Goal: Navigation & Orientation: Find specific page/section

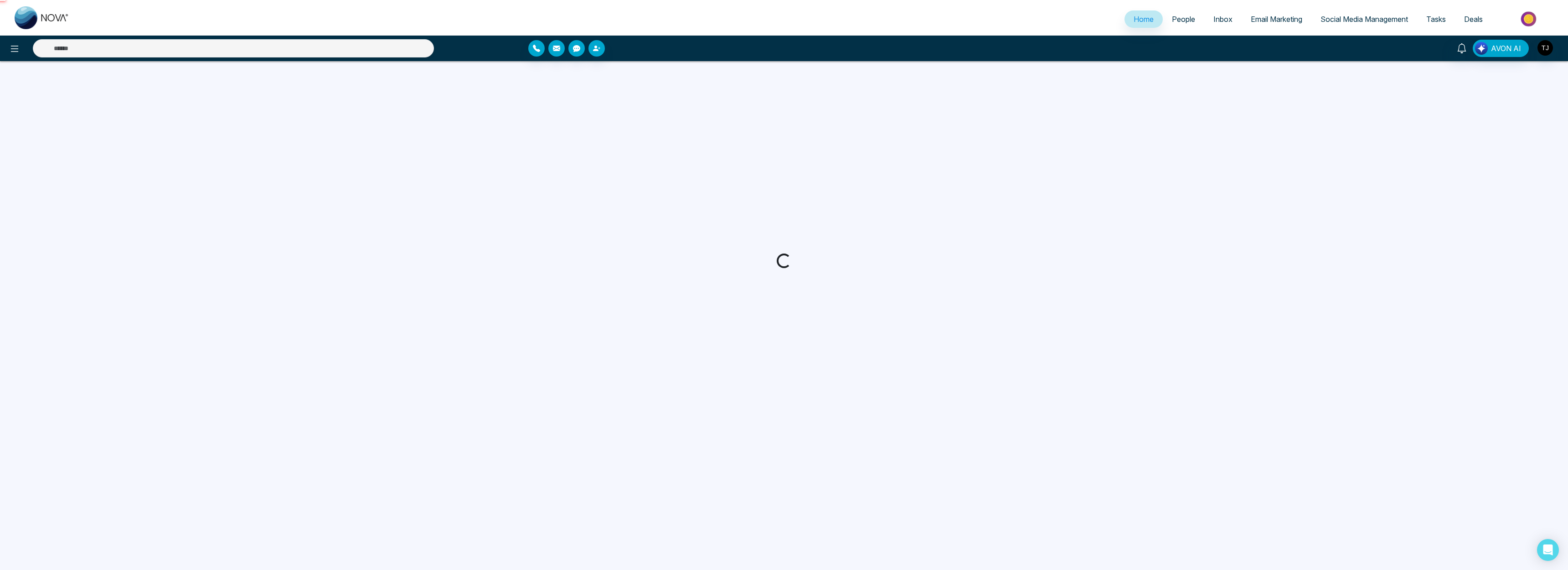
select select "*"
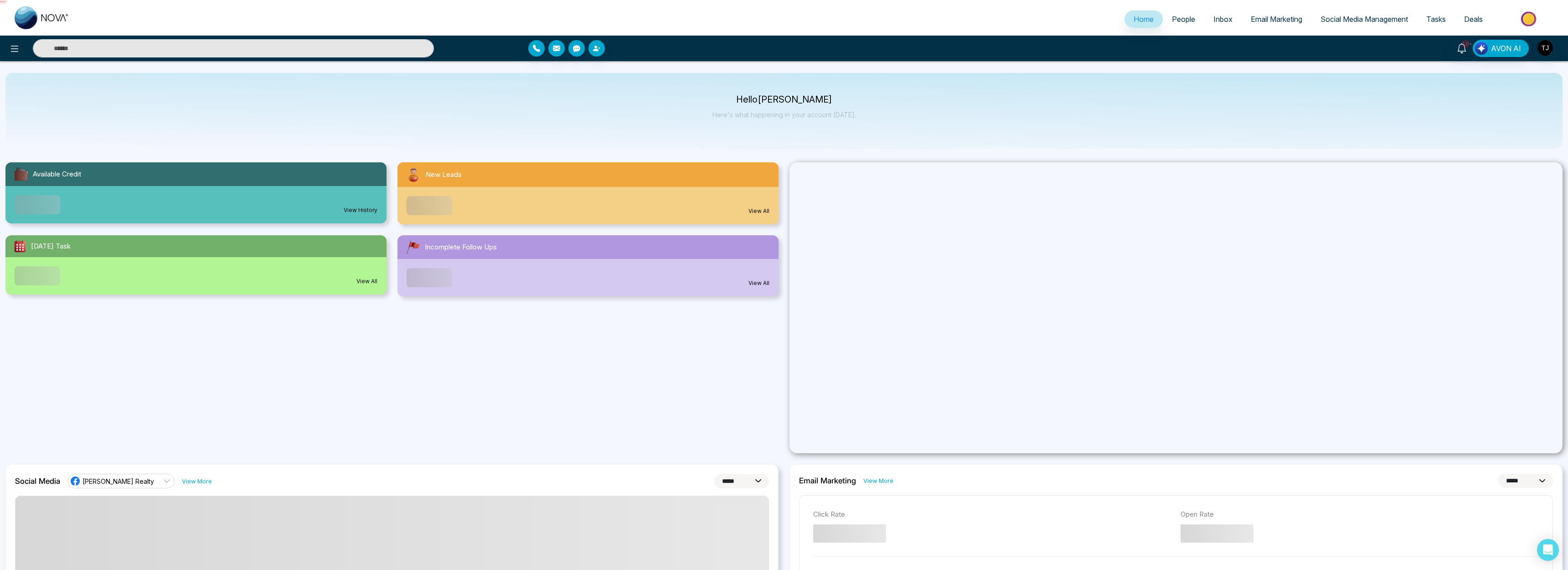
click at [1401, 24] on link "Social Media Management" at bounding box center [1364, 19] width 106 height 17
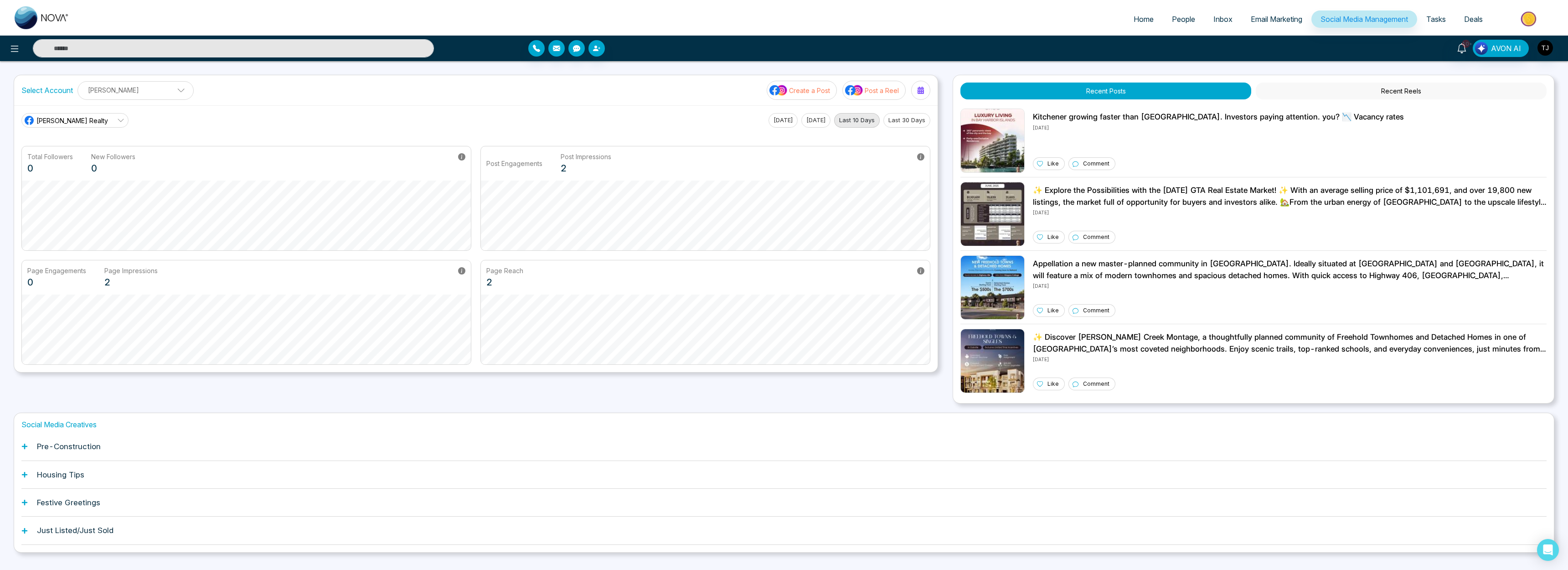
click at [7, 41] on div at bounding box center [261, 48] width 523 height 18
click at [16, 57] on div at bounding box center [261, 48] width 523 height 18
click at [15, 48] on icon at bounding box center [14, 48] width 8 height 7
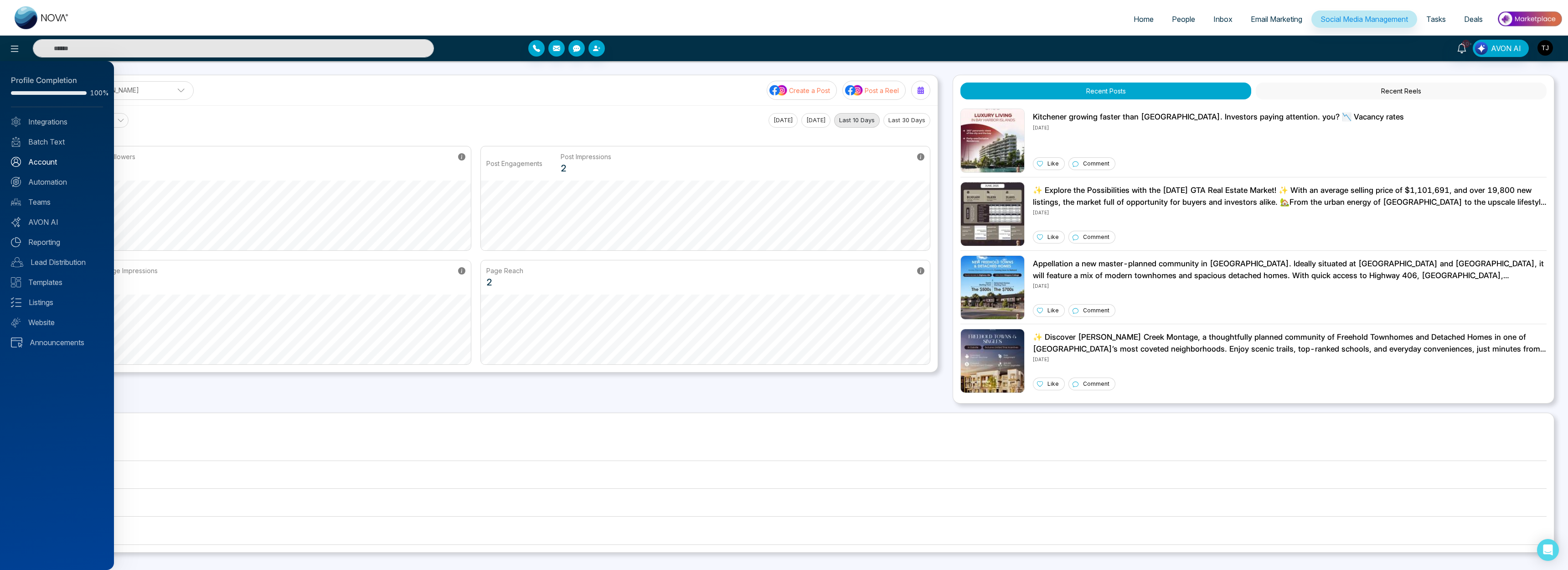
click at [51, 163] on link "Account" at bounding box center [57, 161] width 92 height 11
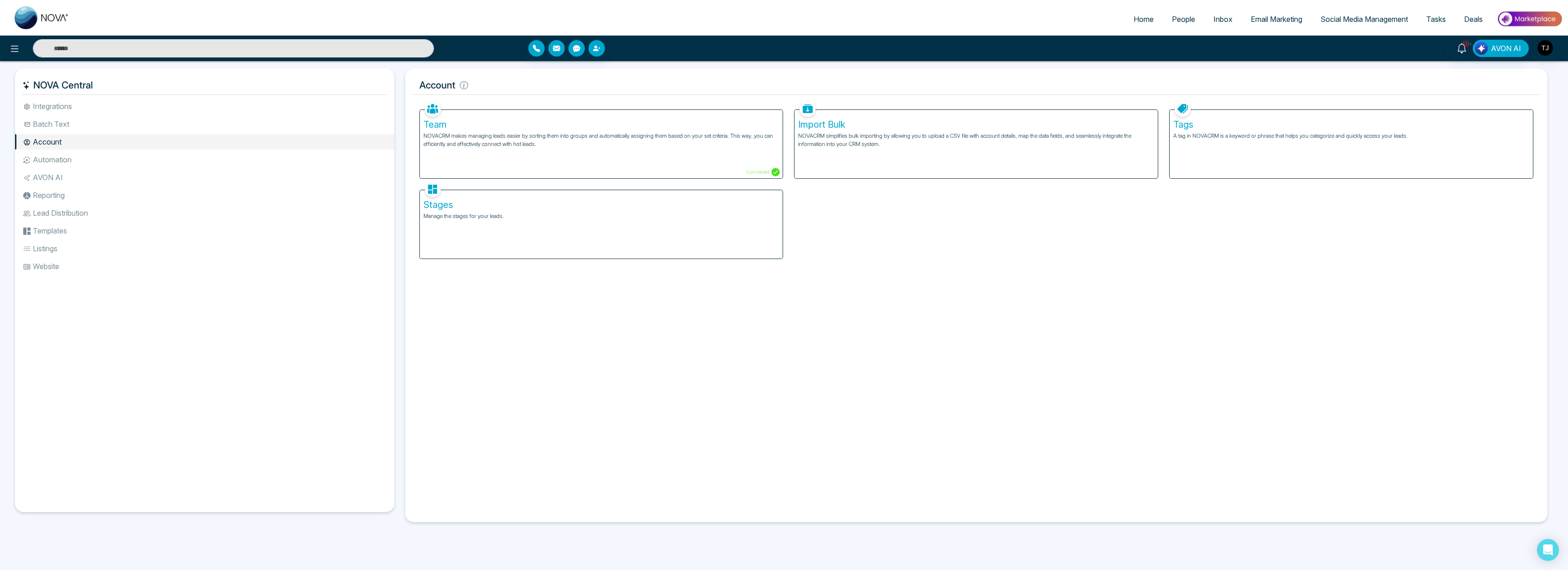
click at [60, 109] on li "Integrations" at bounding box center [205, 106] width 379 height 15
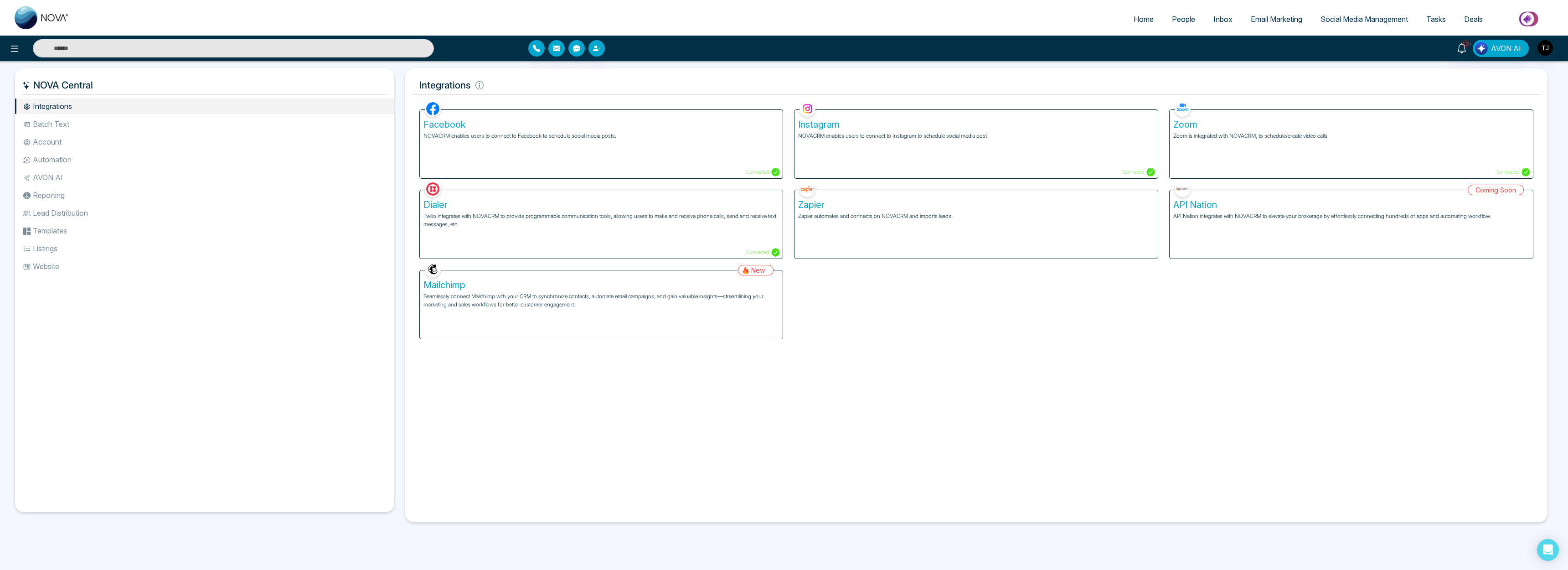
click at [59, 116] on li "Batch Text" at bounding box center [205, 124] width 379 height 15
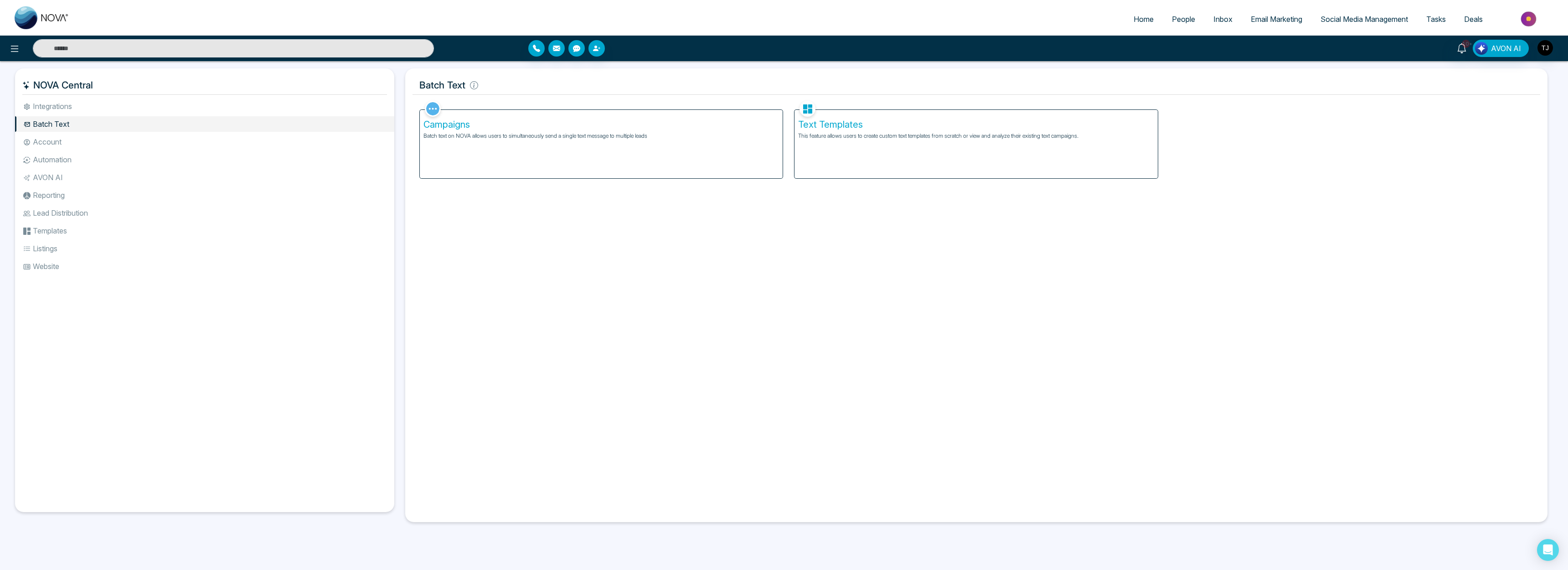
click at [61, 131] on li "Batch Text" at bounding box center [205, 124] width 379 height 15
click at [64, 147] on li "Account" at bounding box center [205, 141] width 379 height 15
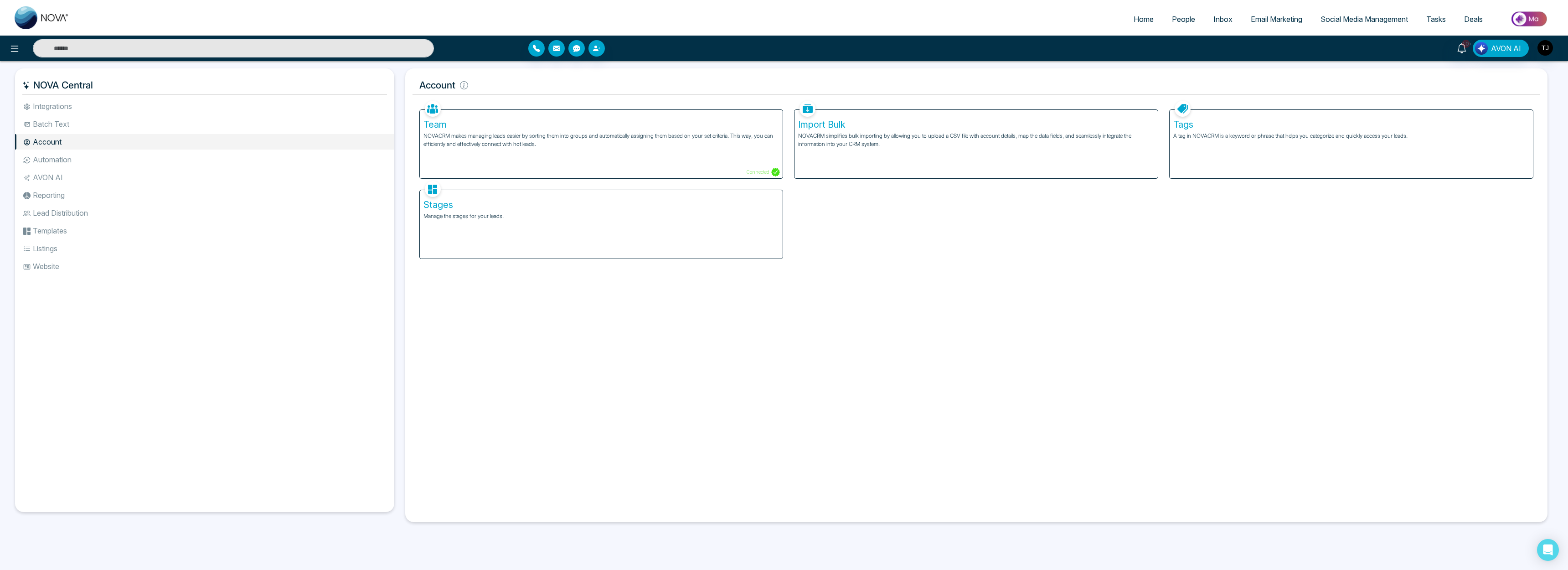
click at [69, 161] on li "Automation" at bounding box center [205, 160] width 379 height 15
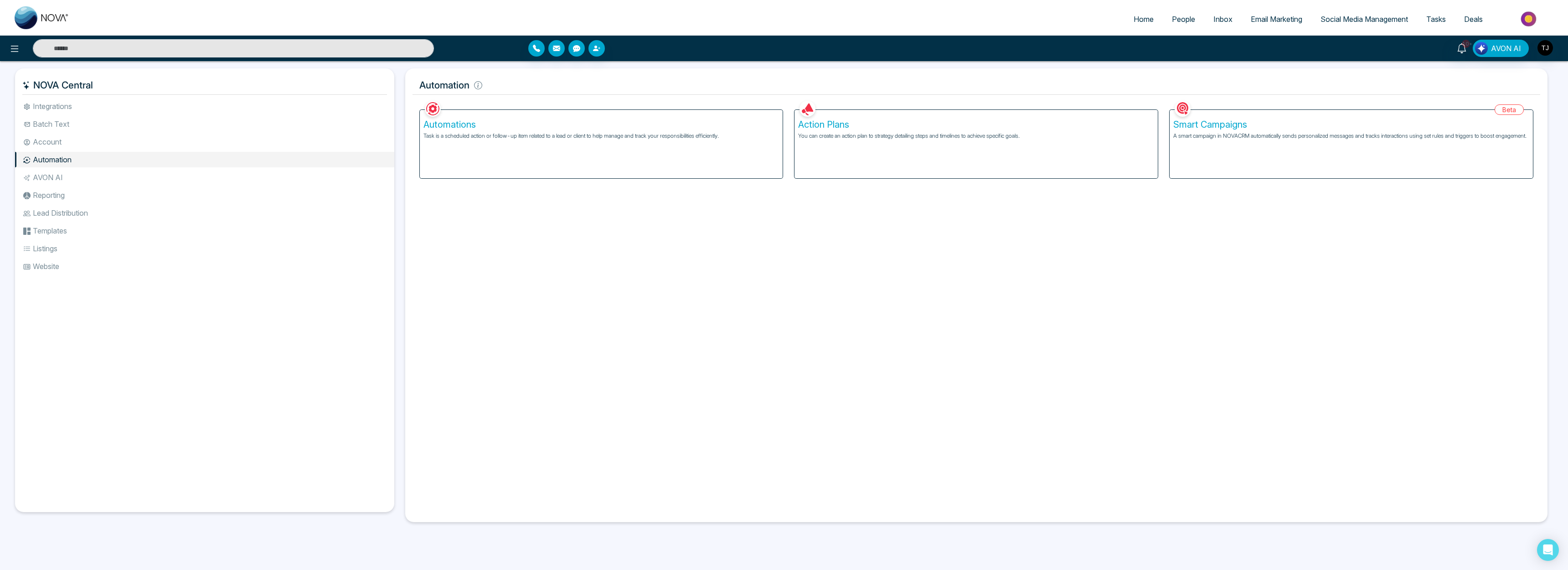
click at [53, 127] on li "Batch Text" at bounding box center [205, 124] width 379 height 15
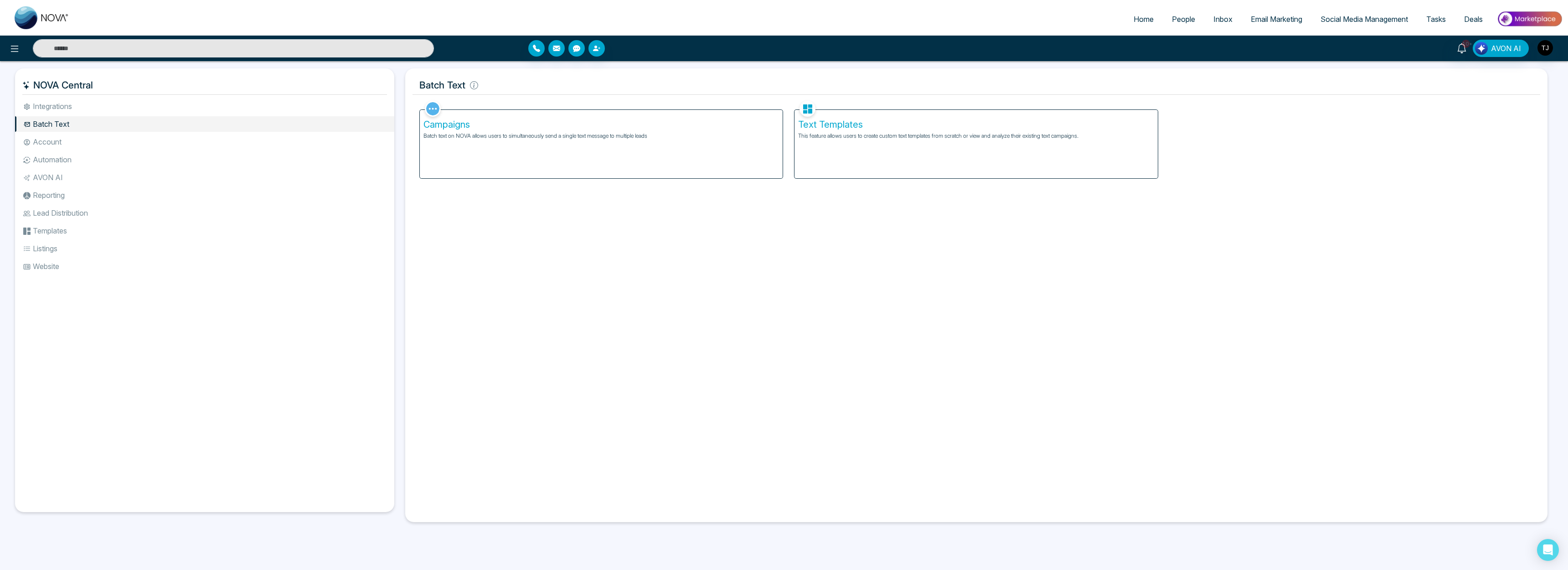
click at [541, 117] on div "Campaigns Batch text on NOVA allows users to simultaneously send a single text …" at bounding box center [602, 143] width 363 height 68
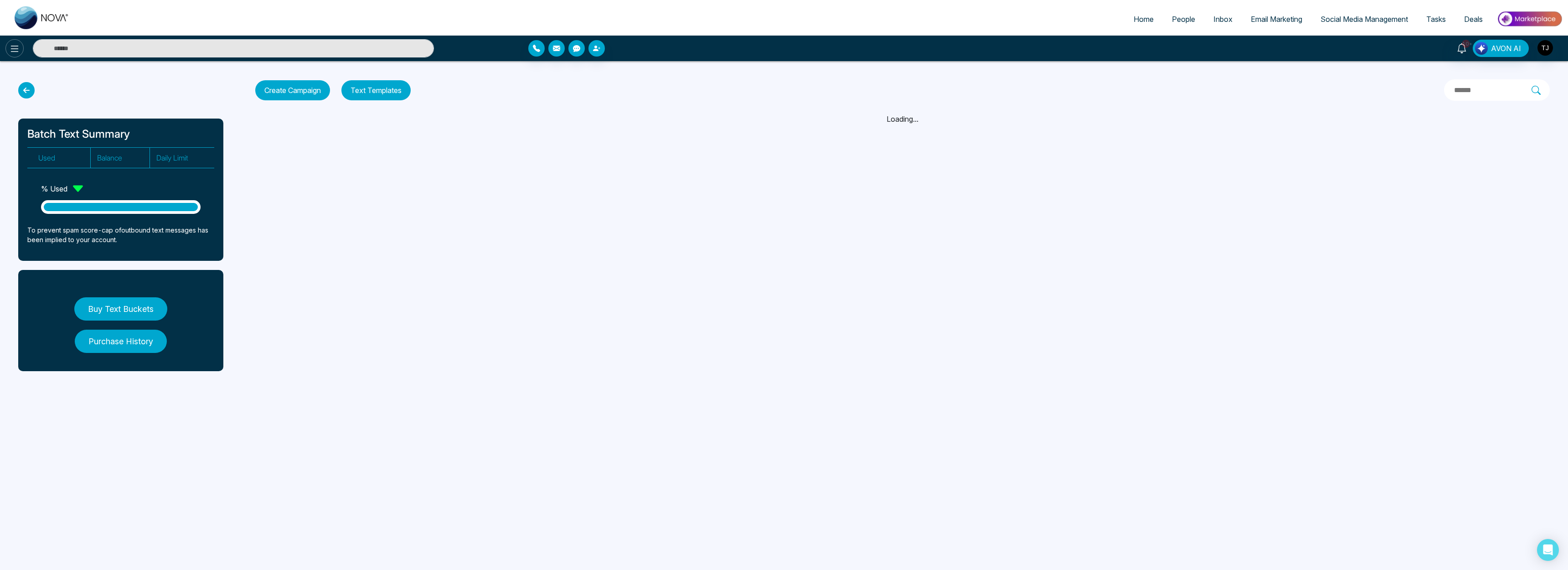
click at [14, 54] on button at bounding box center [14, 48] width 18 height 18
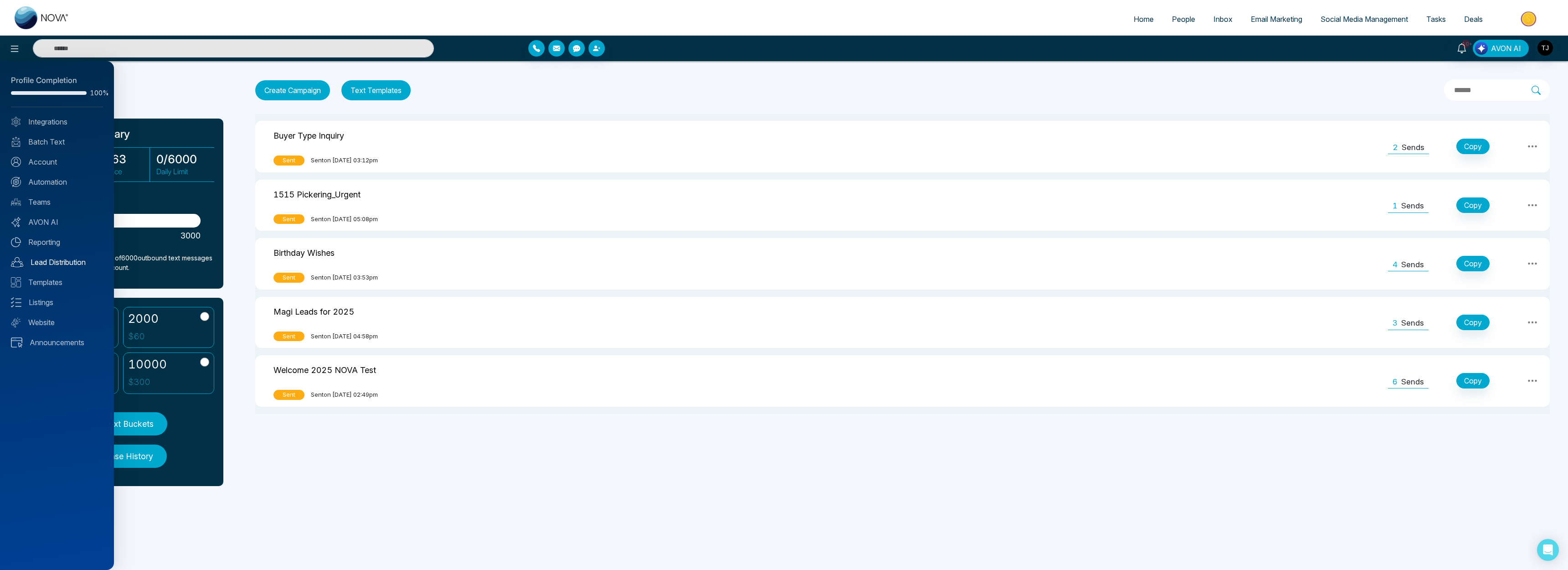
click at [54, 260] on link "Lead Distribution" at bounding box center [57, 261] width 92 height 11
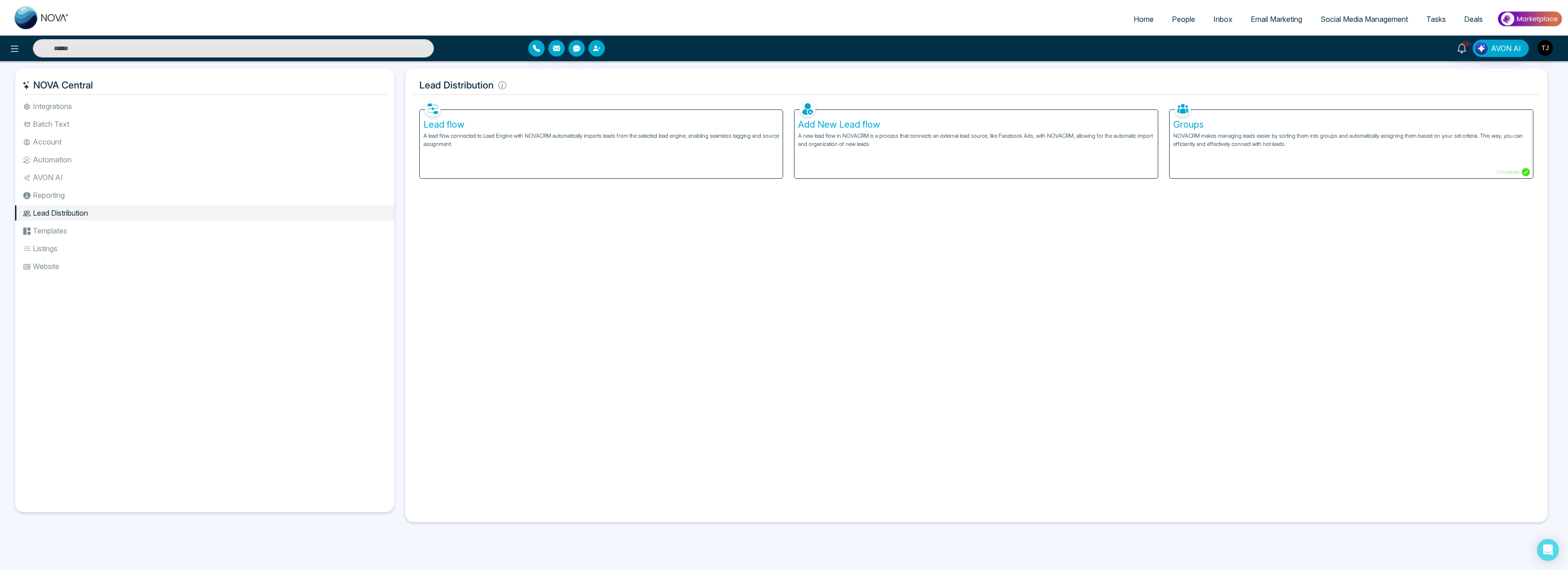
click at [17, 59] on div "10+ AVON AI" at bounding box center [784, 48] width 1568 height 26
click at [20, 51] on button at bounding box center [14, 48] width 18 height 18
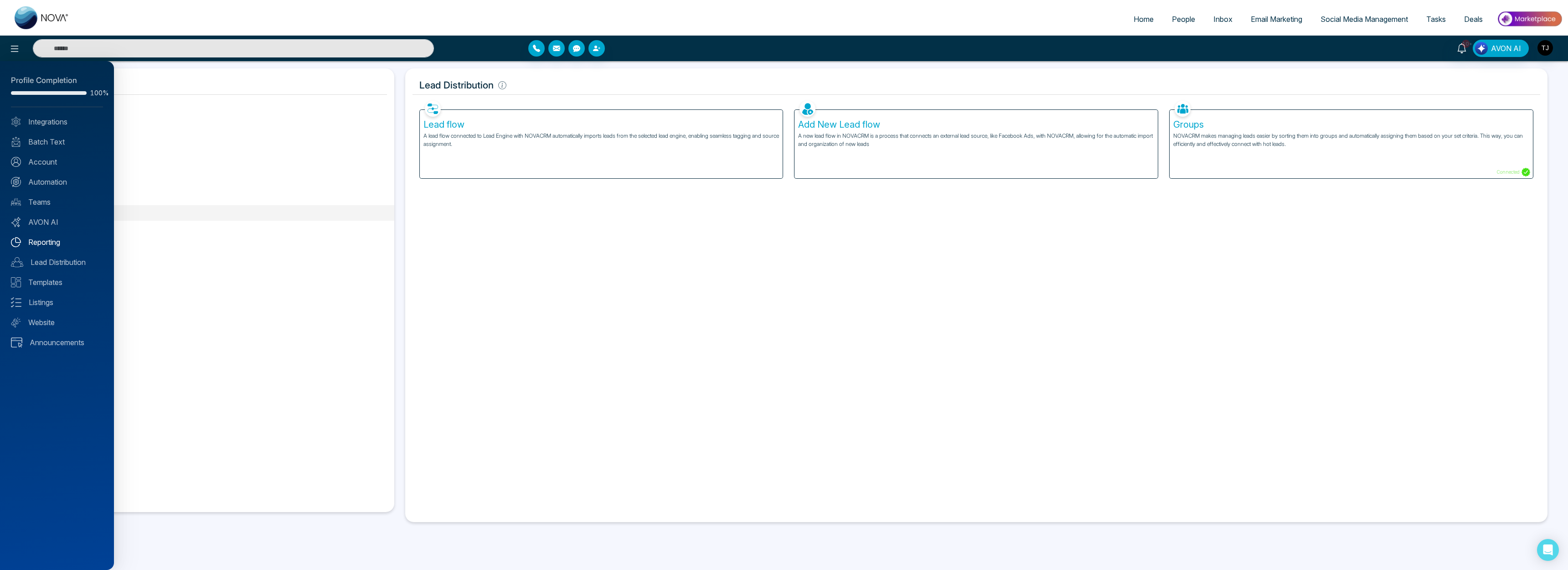
click at [53, 243] on link "Reporting" at bounding box center [57, 241] width 92 height 11
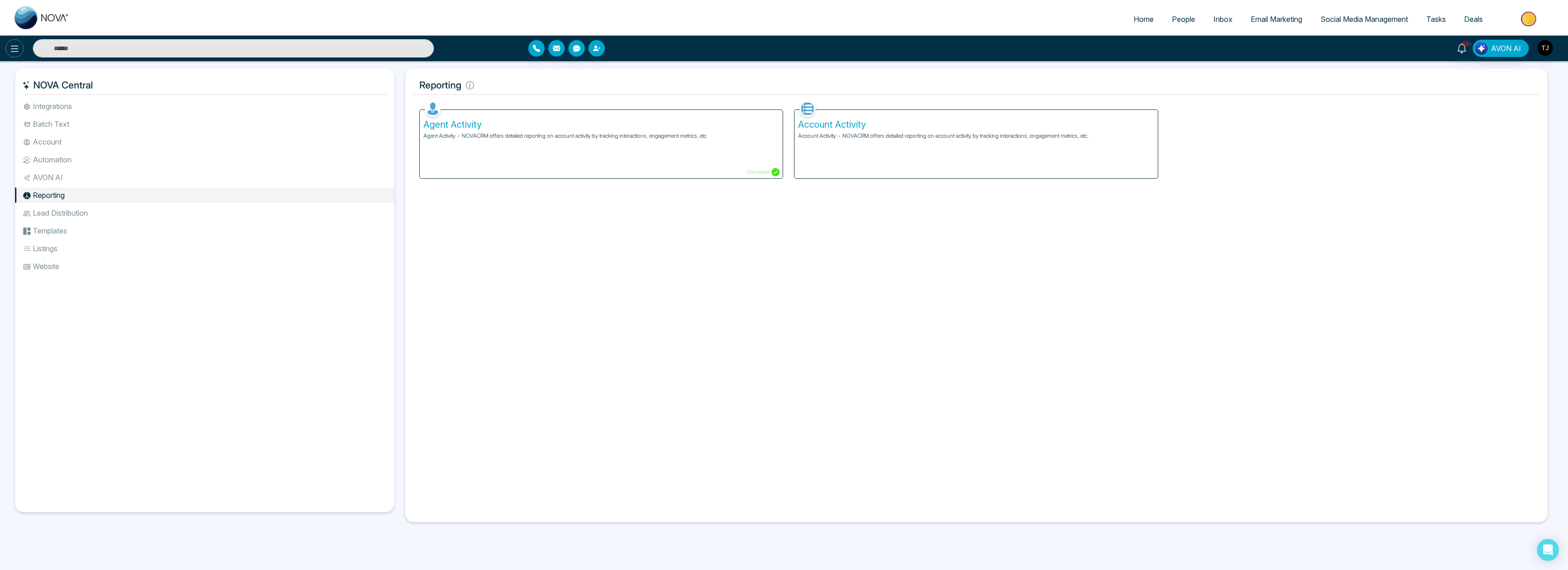
click at [16, 45] on icon at bounding box center [13, 48] width 11 height 11
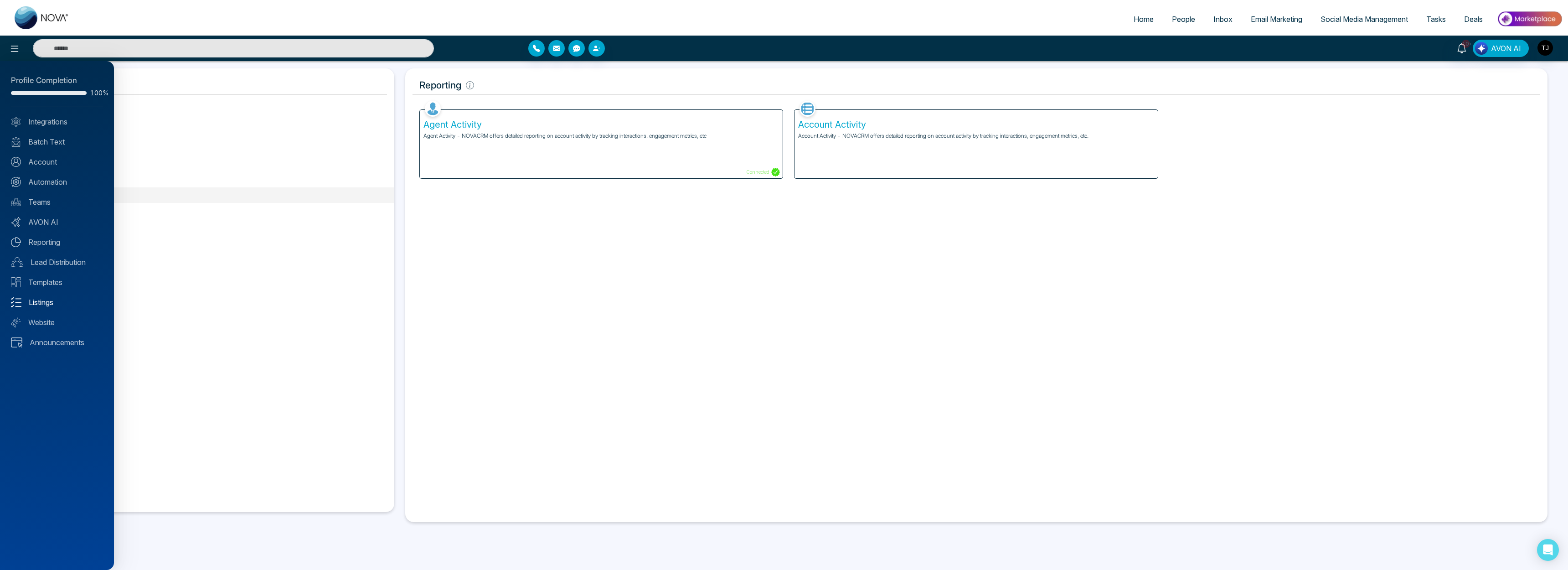
click at [42, 304] on link "Listings" at bounding box center [57, 302] width 92 height 11
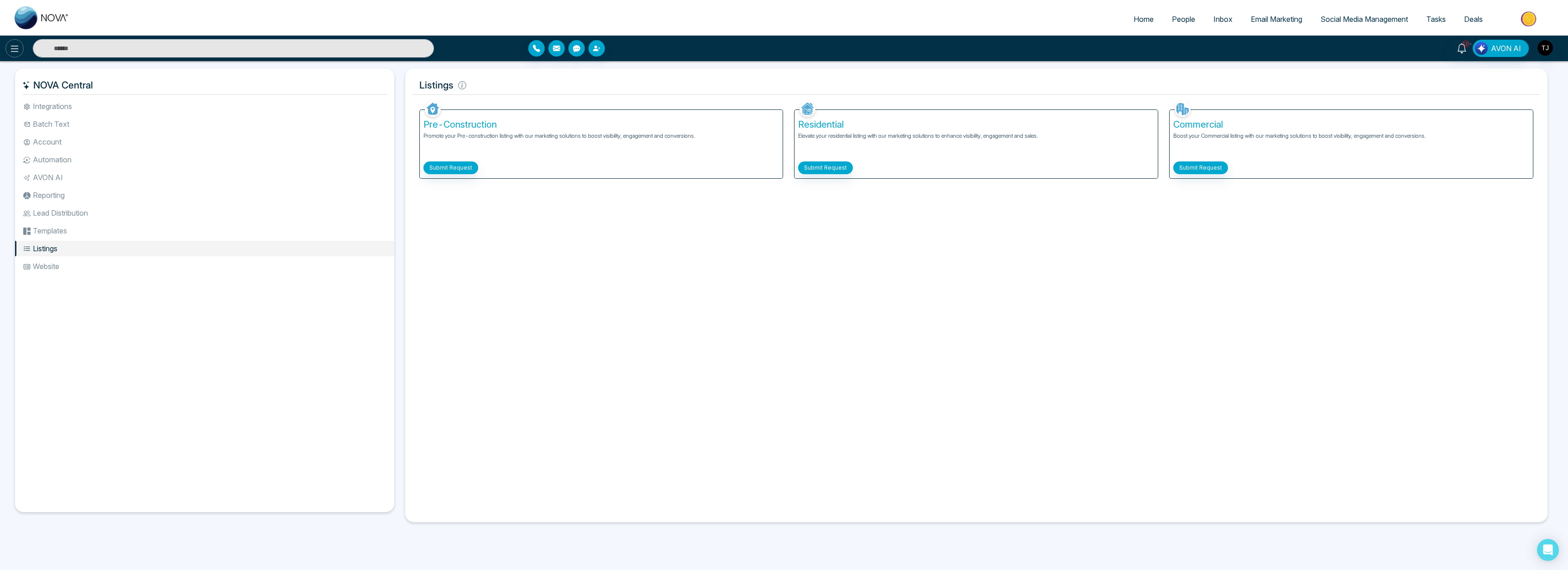
click at [15, 49] on icon at bounding box center [13, 48] width 11 height 11
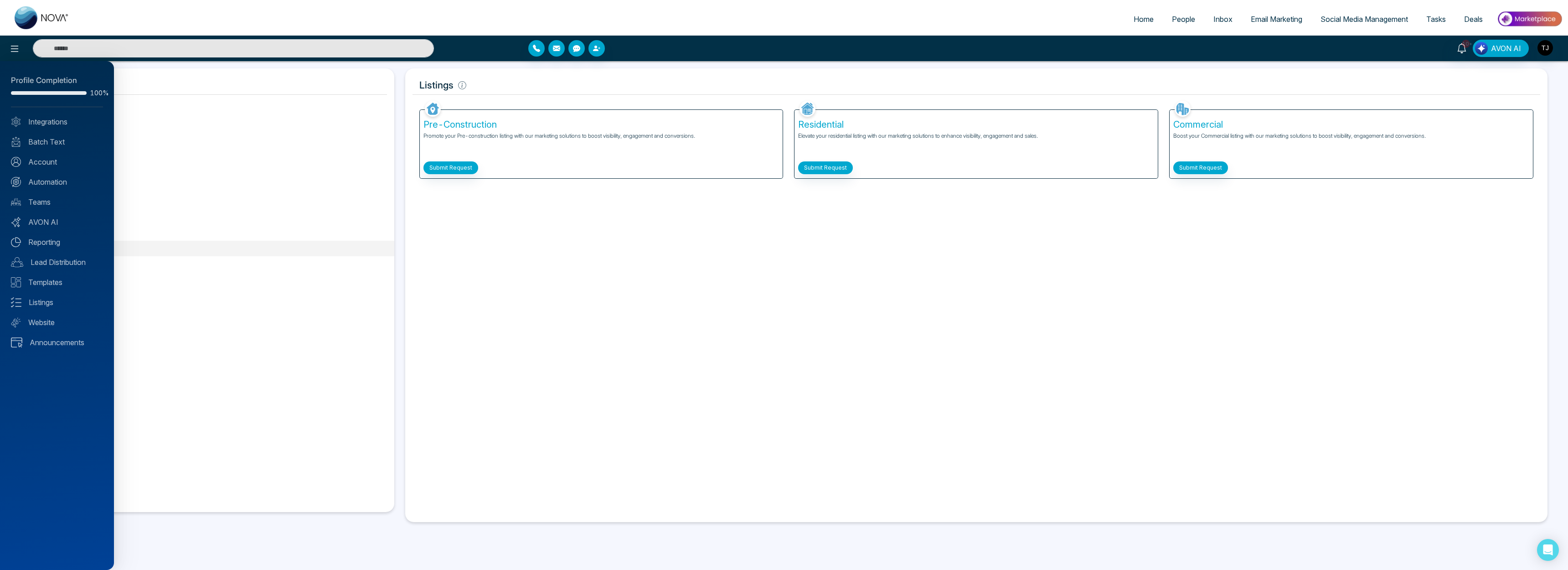
click at [1530, 15] on div at bounding box center [784, 285] width 1568 height 570
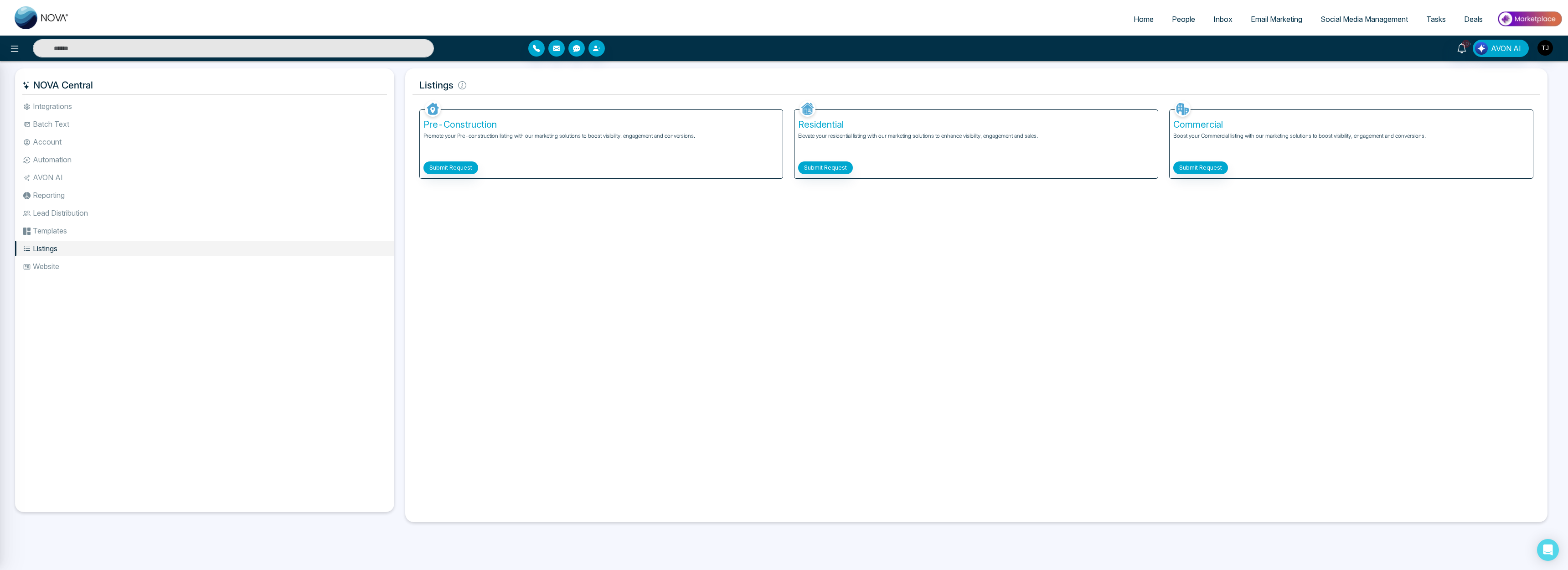
click at [1530, 15] on div at bounding box center [784, 285] width 1568 height 570
click at [1530, 15] on img at bounding box center [1530, 18] width 66 height 20
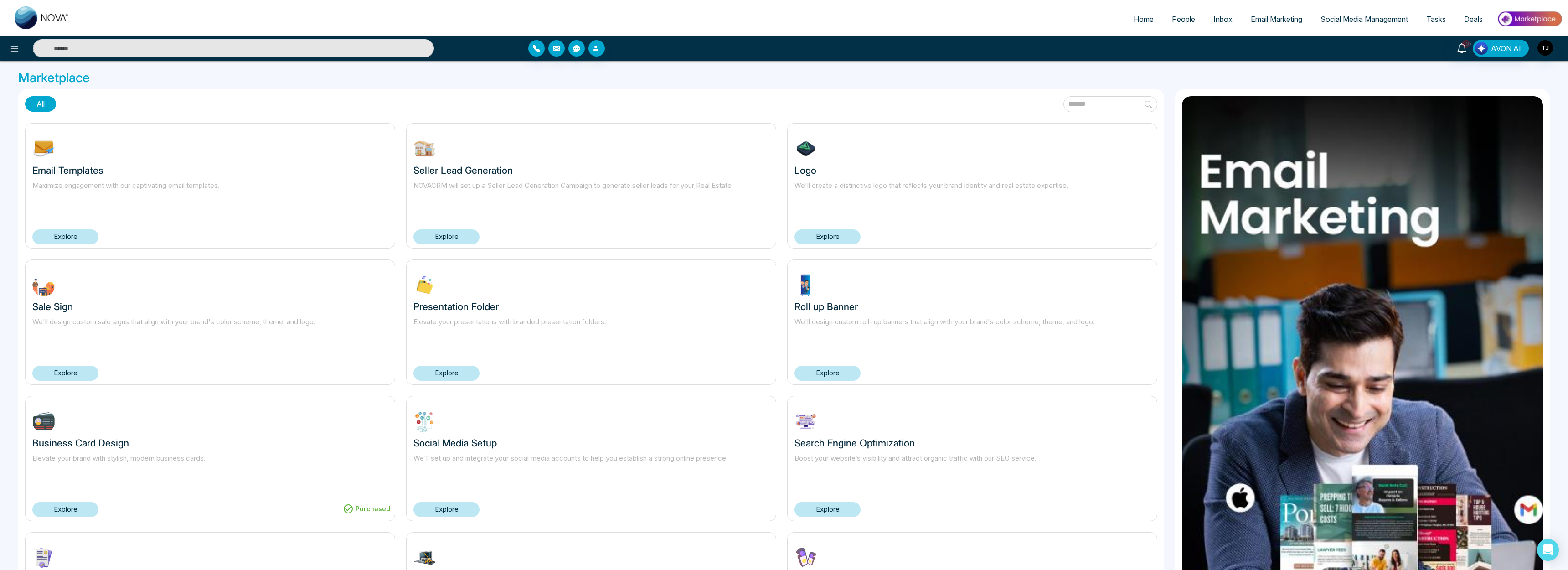
scroll to position [8, 0]
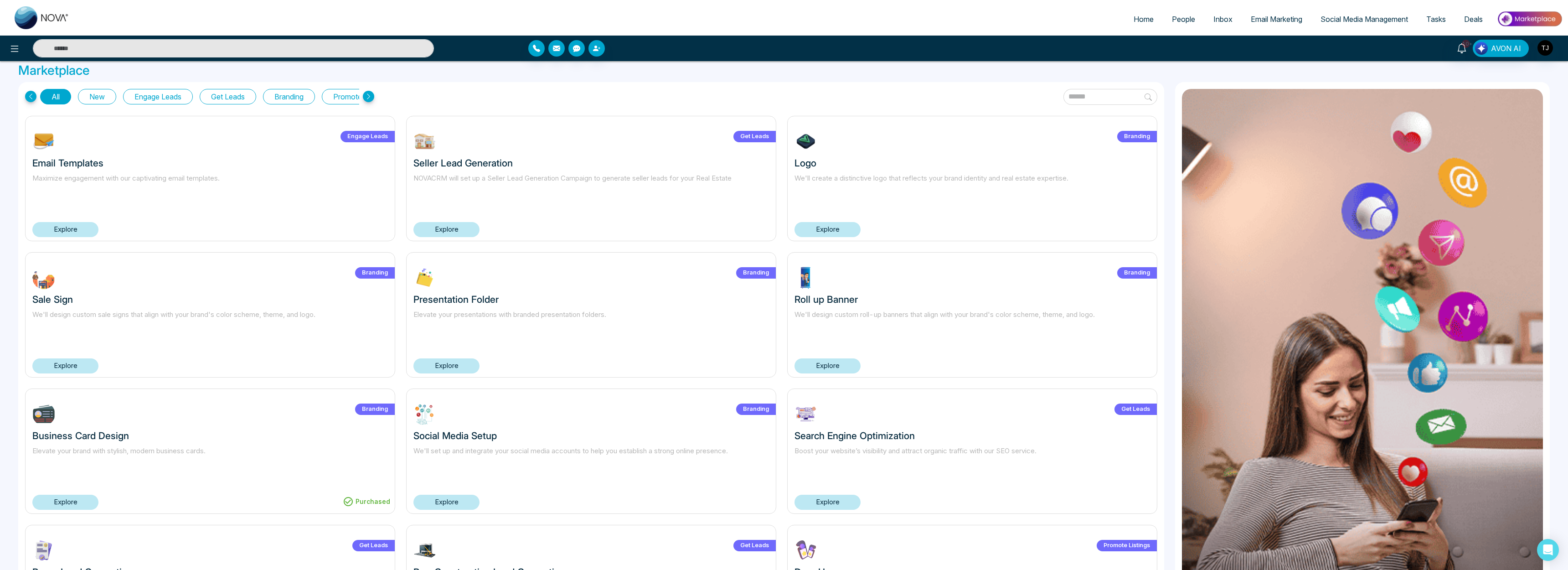
click at [1359, 17] on span "Social Media Management" at bounding box center [1364, 18] width 87 height 9
